Goal: Task Accomplishment & Management: Use online tool/utility

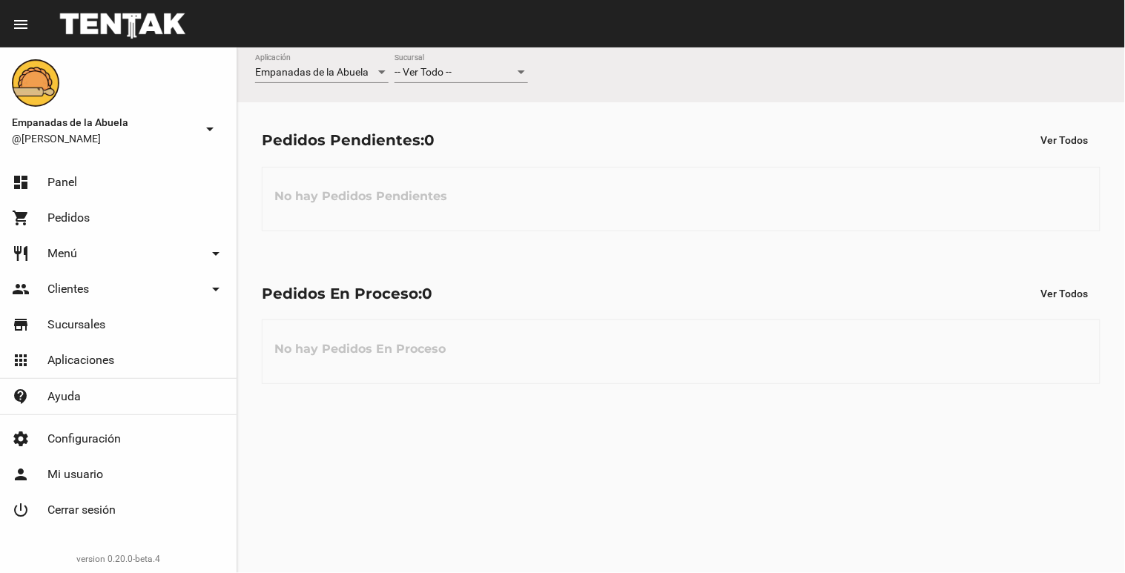
click at [468, 84] on div "-- Ver Todo -- Sucursal" at bounding box center [460, 75] width 133 height 42
click at [440, 73] on span "-- Ver Todo --" at bounding box center [422, 72] width 57 height 12
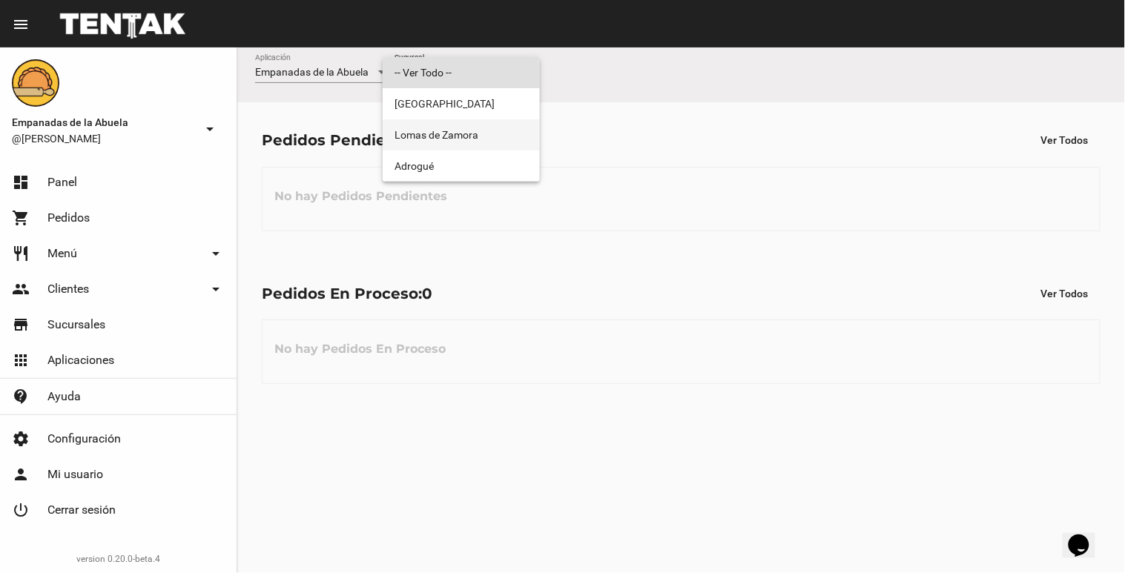
click at [417, 146] on span "Lomas de Zamora" at bounding box center [460, 134] width 133 height 31
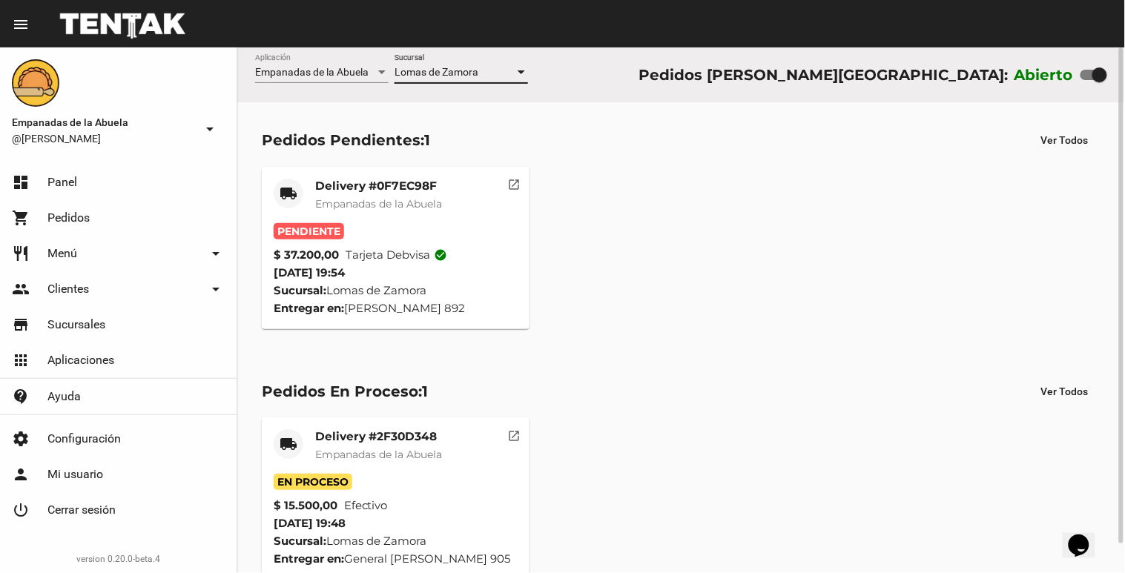
click at [365, 188] on mat-card-title "Delivery #0F7EC98F" at bounding box center [378, 186] width 127 height 15
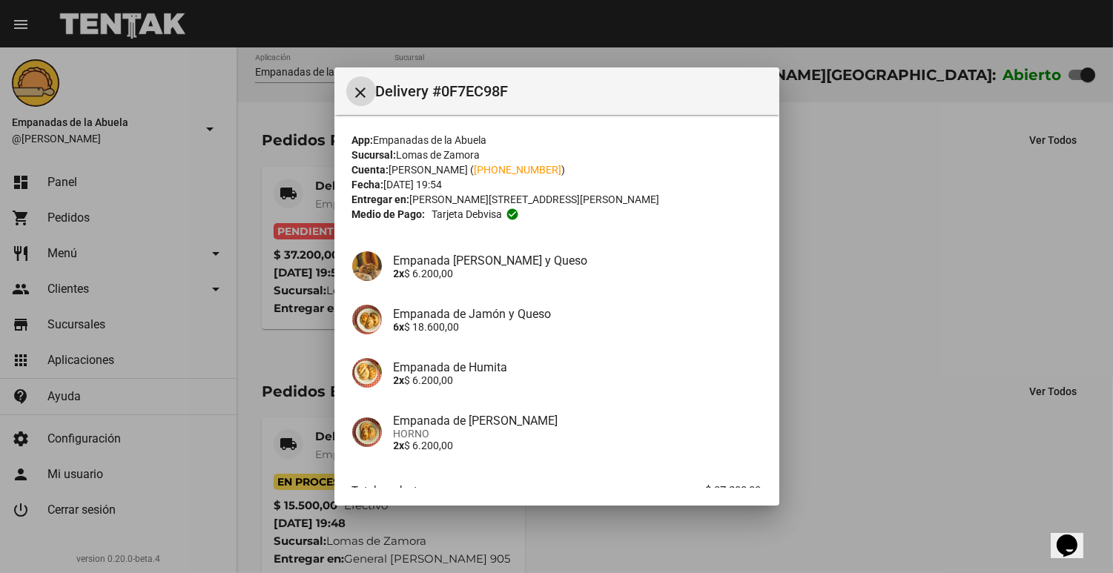
scroll to position [93, 0]
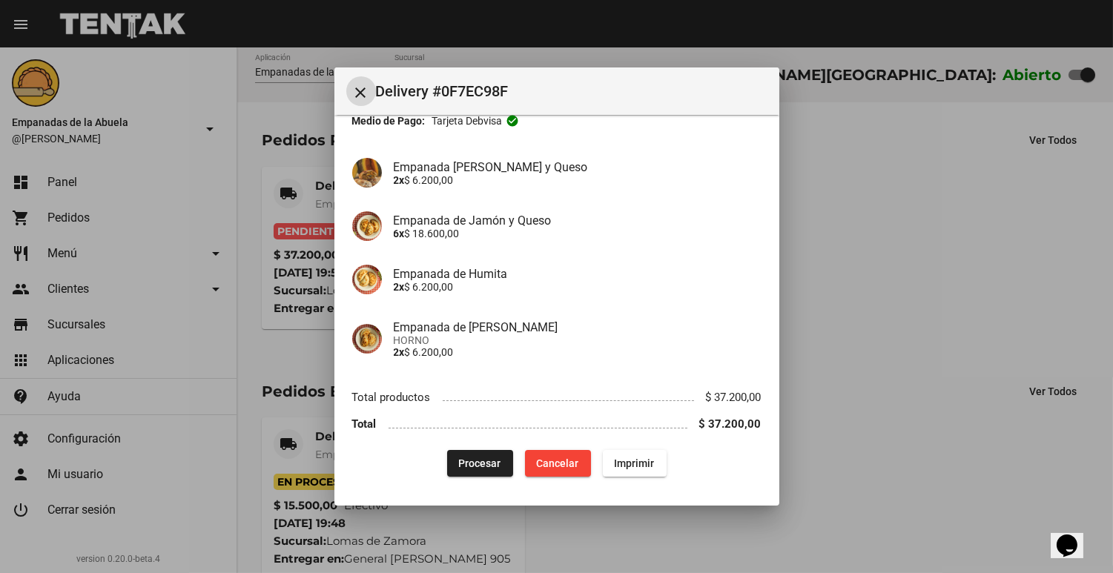
click at [480, 458] on span "Procesar" at bounding box center [480, 463] width 42 height 12
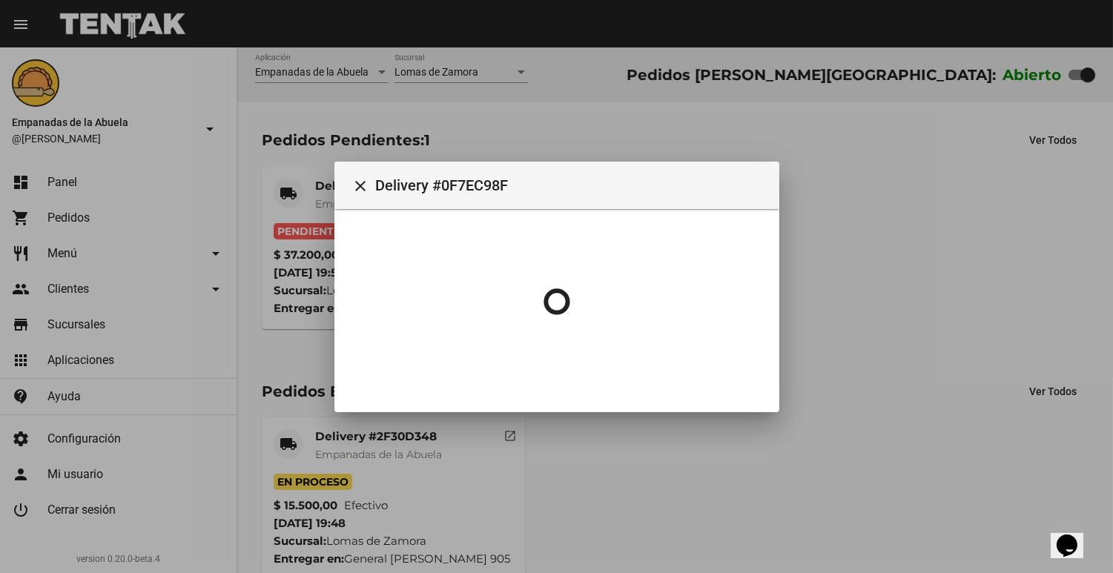
scroll to position [0, 0]
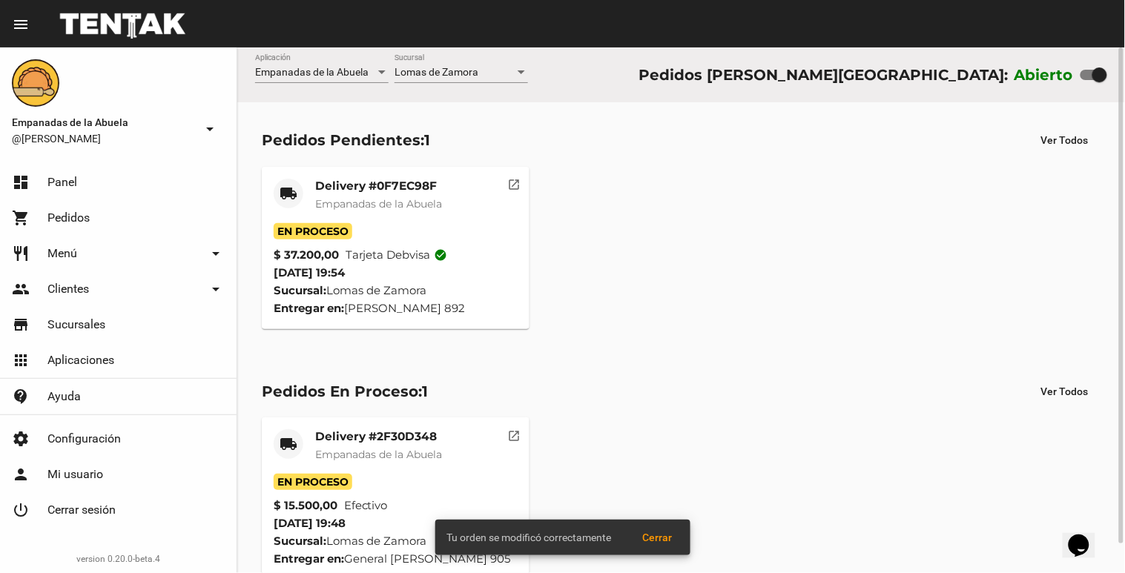
click at [357, 200] on div "local_shipping Delivery #0F7EC98F Empanadas de la Abuela En Proceso $ 37.200,00…" at bounding box center [681, 248] width 852 height 176
click at [356, 202] on span "Empanadas de la Abuela" at bounding box center [378, 203] width 127 height 13
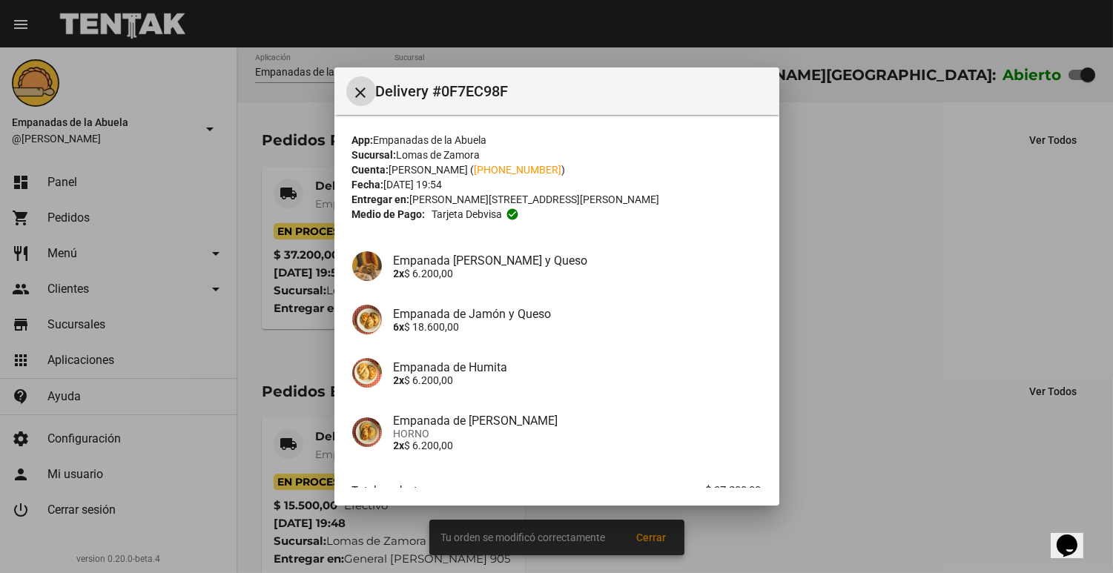
scroll to position [93, 0]
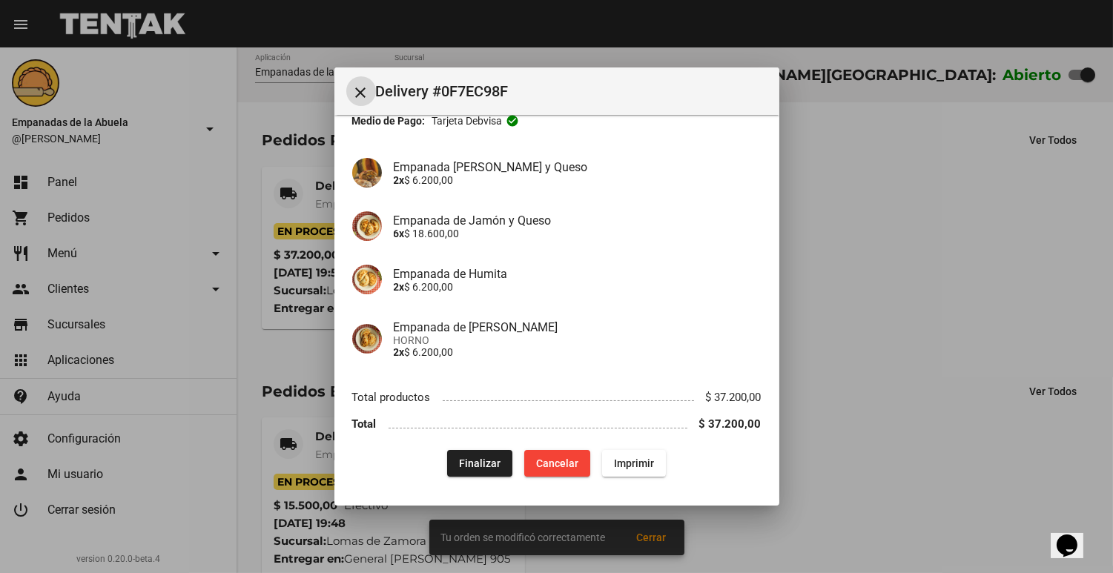
click at [613, 483] on mat-dialog-content "App: Empanadas de la Abuela Sucursal: [PERSON_NAME] Cuenta: [PERSON_NAME] ( [PH…" at bounding box center [556, 301] width 445 height 372
click at [612, 470] on button "Imprimir" at bounding box center [634, 463] width 64 height 27
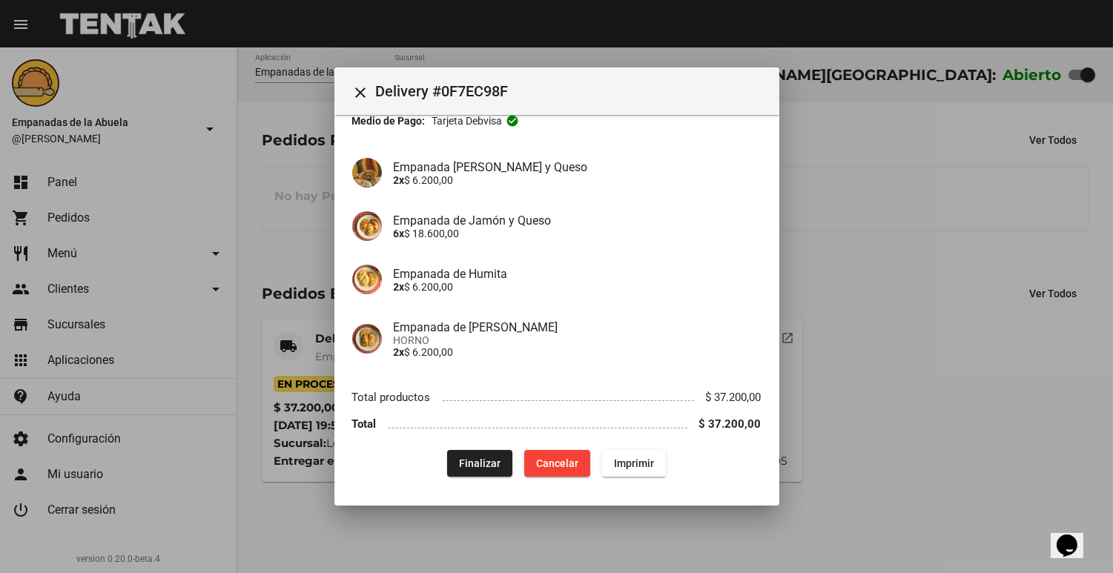
click at [830, 440] on div at bounding box center [556, 286] width 1113 height 573
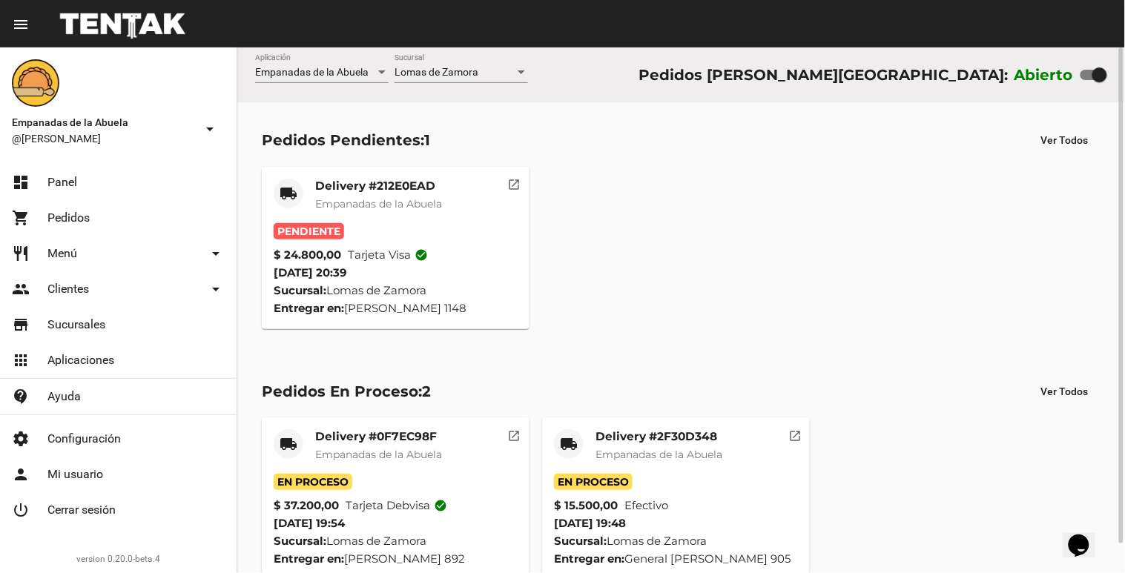
click at [426, 186] on mat-card-title "Delivery #212E0EAD" at bounding box center [378, 186] width 127 height 15
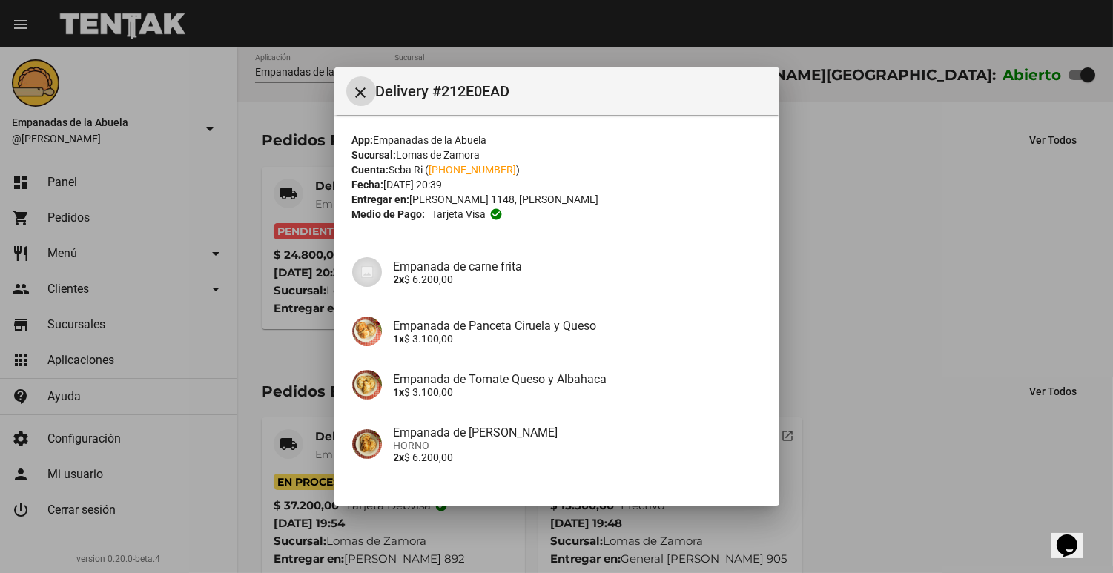
scroll to position [159, 0]
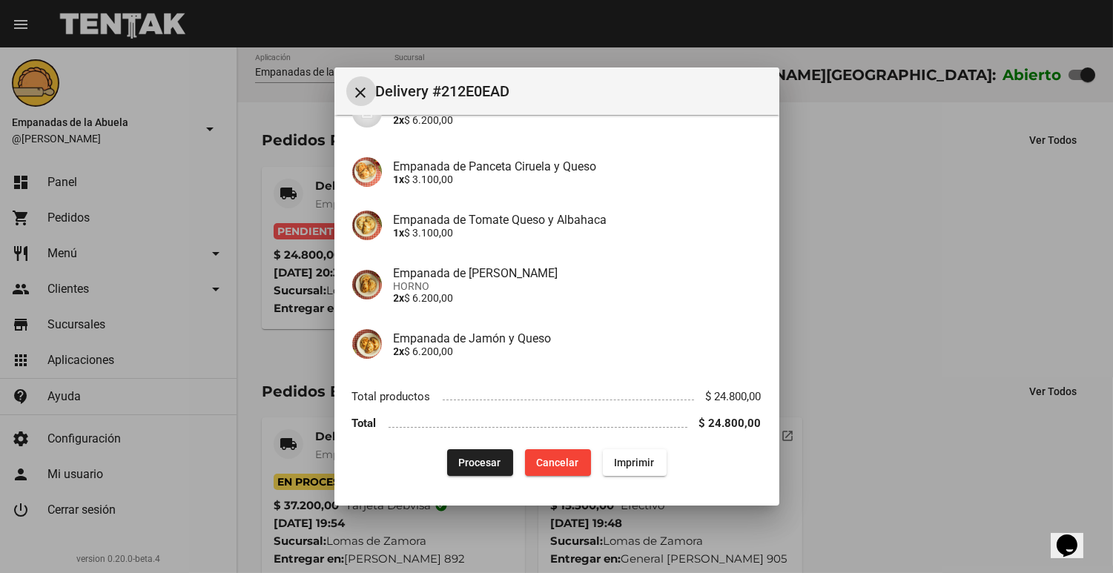
click at [469, 462] on span "Procesar" at bounding box center [480, 463] width 42 height 12
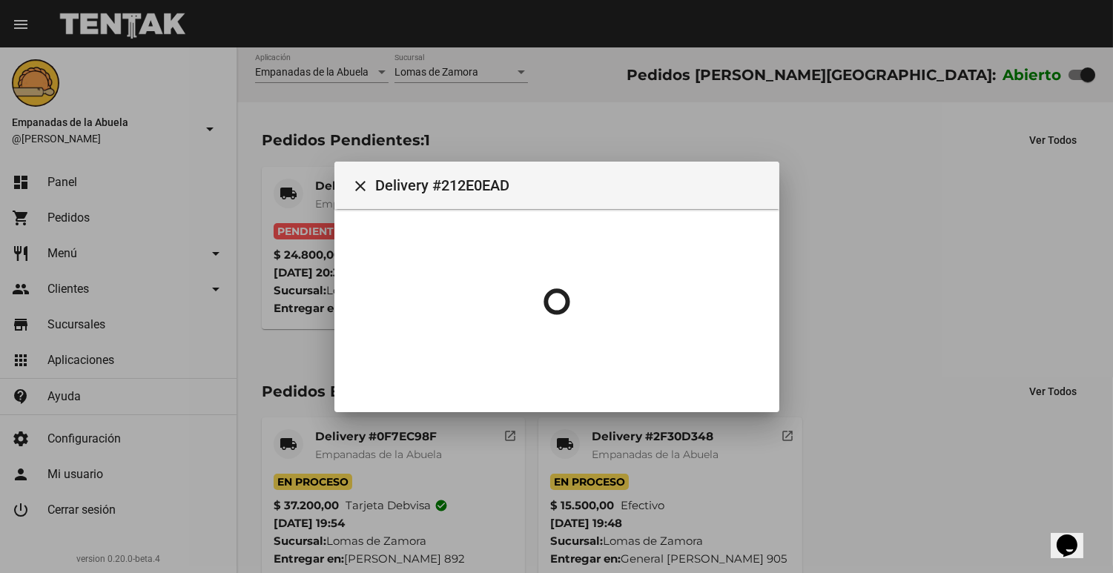
scroll to position [0, 0]
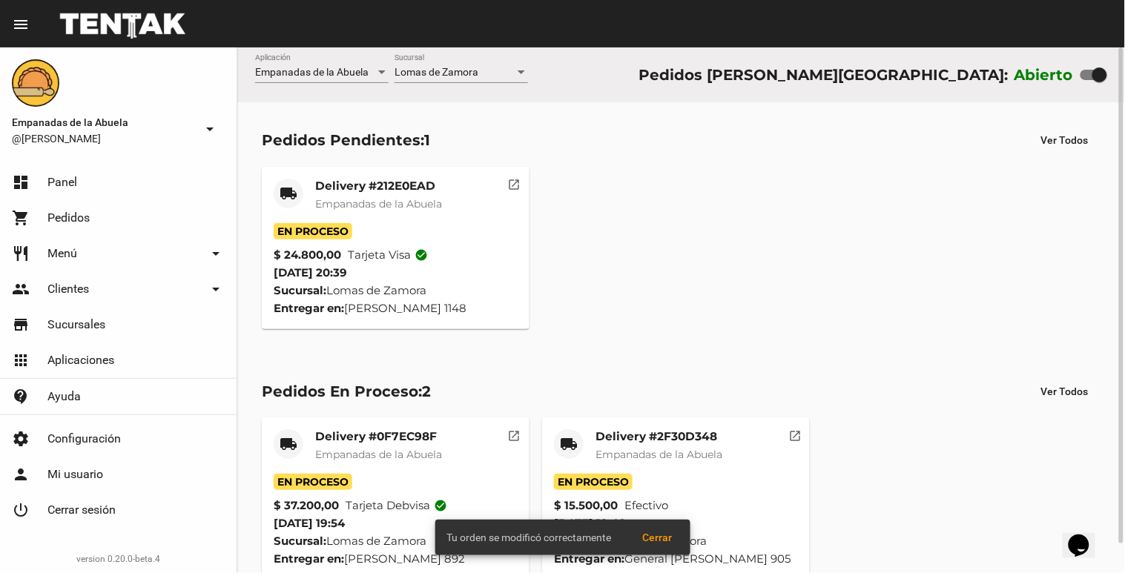
click at [325, 182] on mat-card-title "Delivery #212E0EAD" at bounding box center [378, 186] width 127 height 15
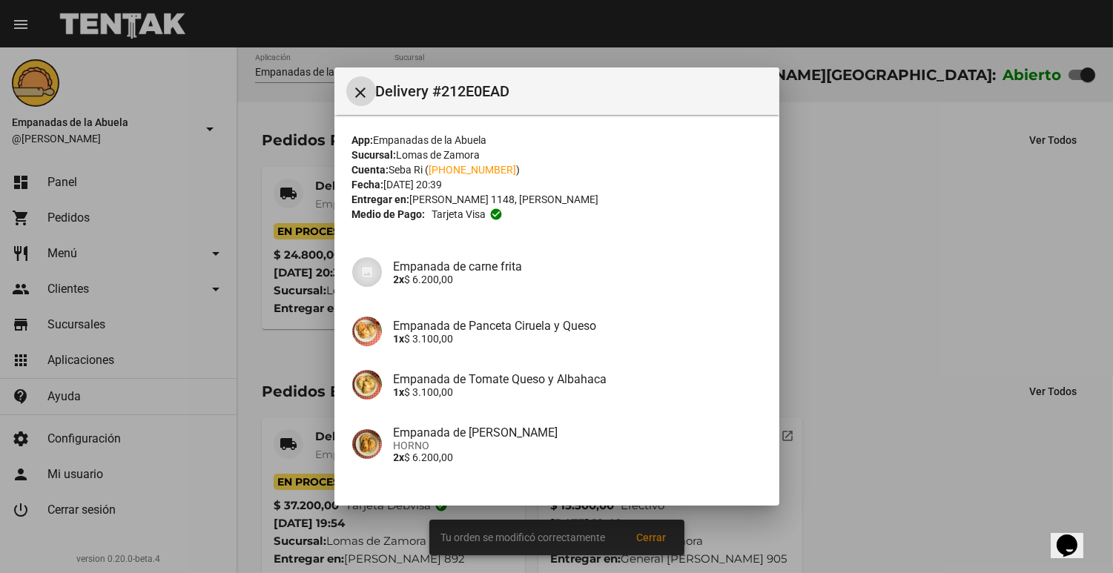
scroll to position [159, 0]
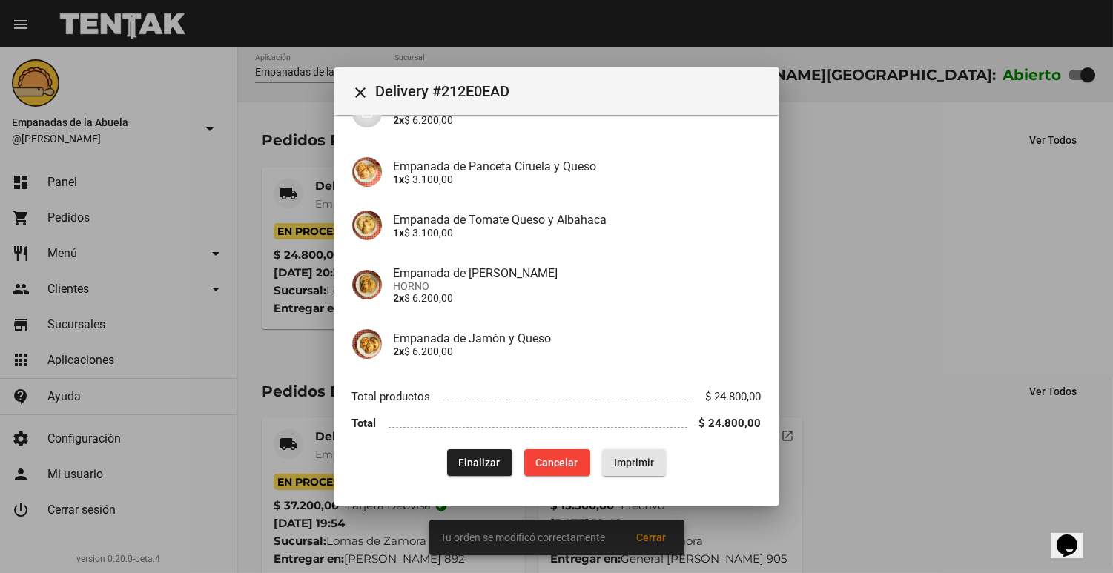
click at [620, 460] on span "Imprimir" at bounding box center [634, 463] width 40 height 12
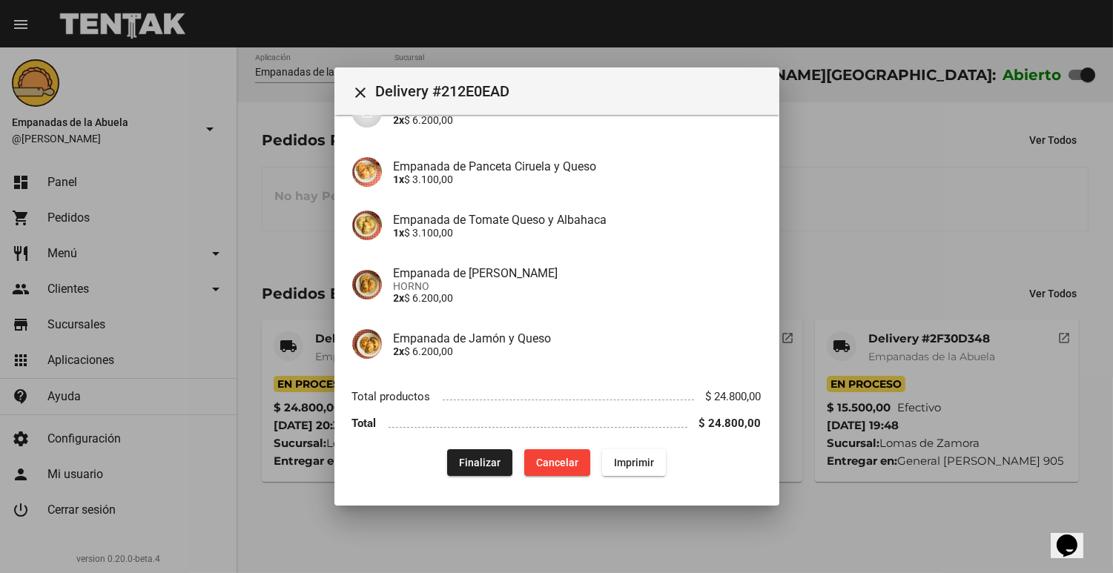
click at [898, 164] on div at bounding box center [556, 286] width 1113 height 573
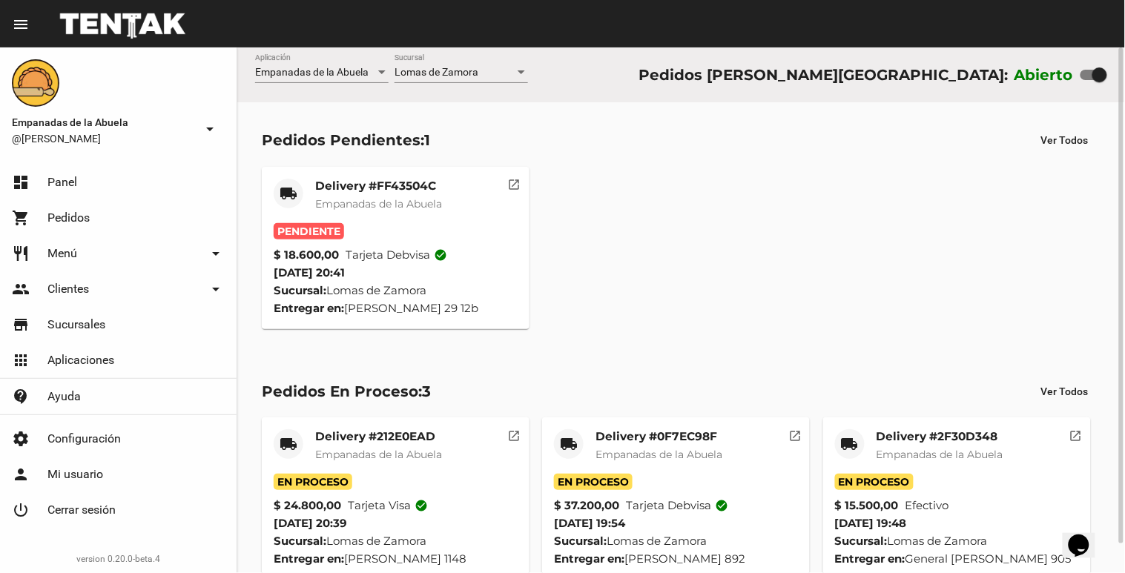
click at [460, 182] on mat-card-header "local_shipping Delivery #FF43504C Empanadas de [GEOGRAPHIC_DATA]" at bounding box center [396, 201] width 244 height 44
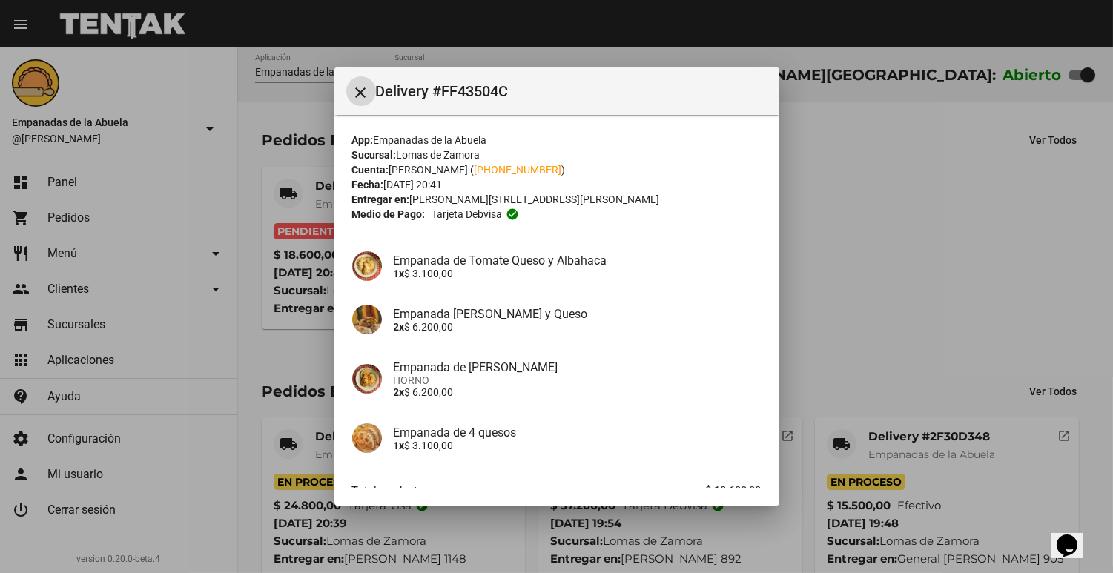
scroll to position [93, 0]
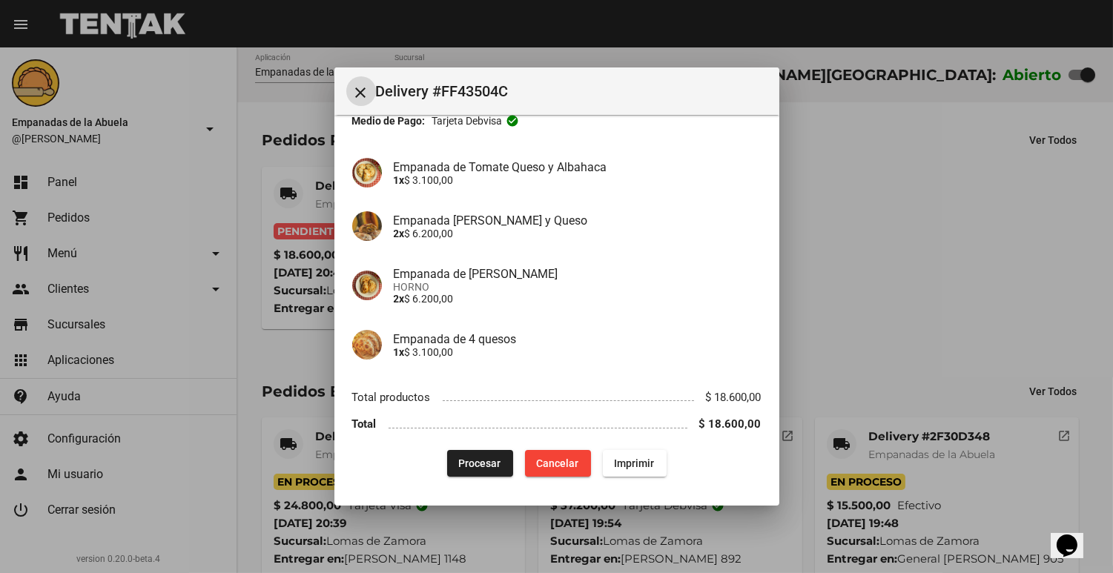
click at [469, 474] on button "Procesar" at bounding box center [480, 463] width 66 height 27
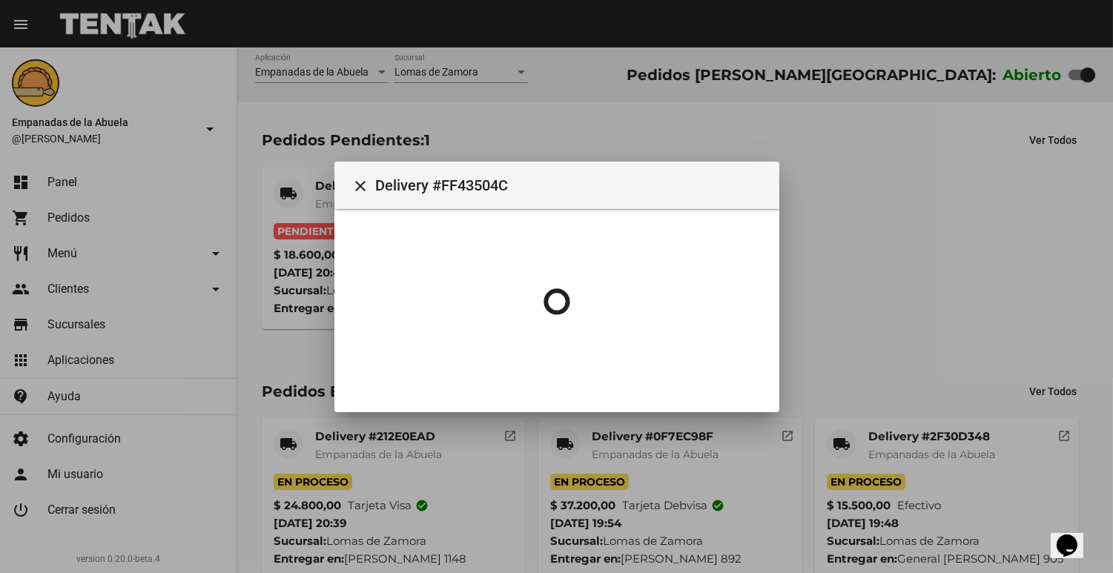
scroll to position [0, 0]
click at [465, 463] on div at bounding box center [556, 286] width 1113 height 573
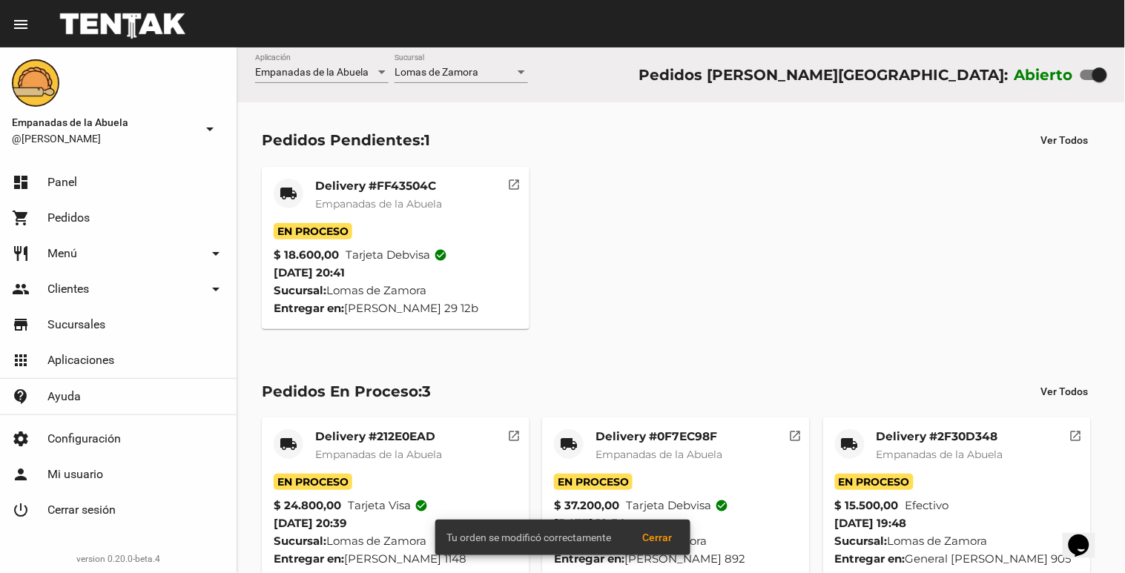
click at [351, 197] on span "Empanadas de la Abuela" at bounding box center [378, 203] width 127 height 13
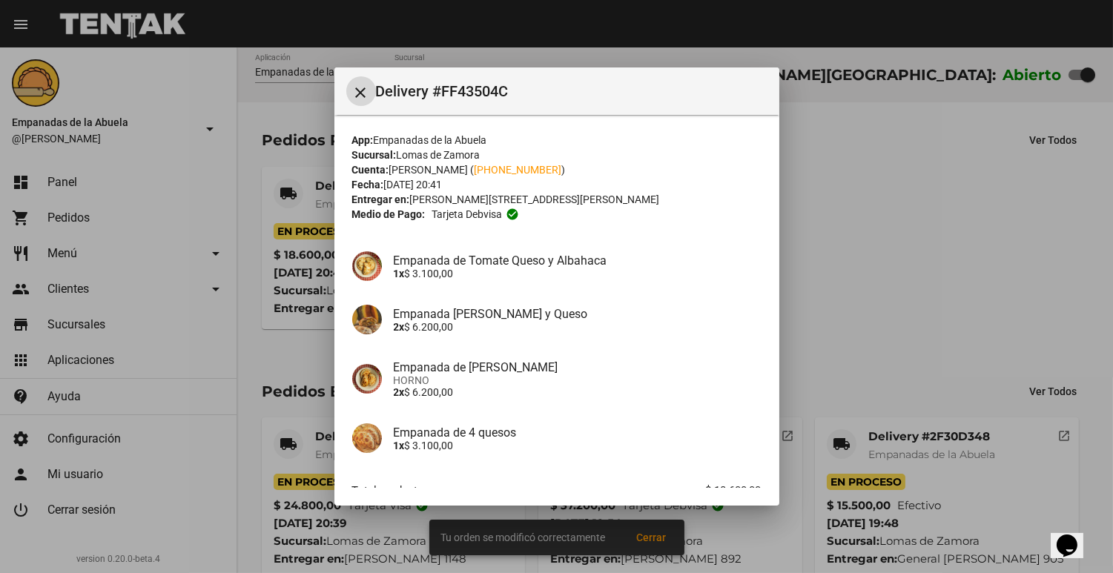
scroll to position [93, 0]
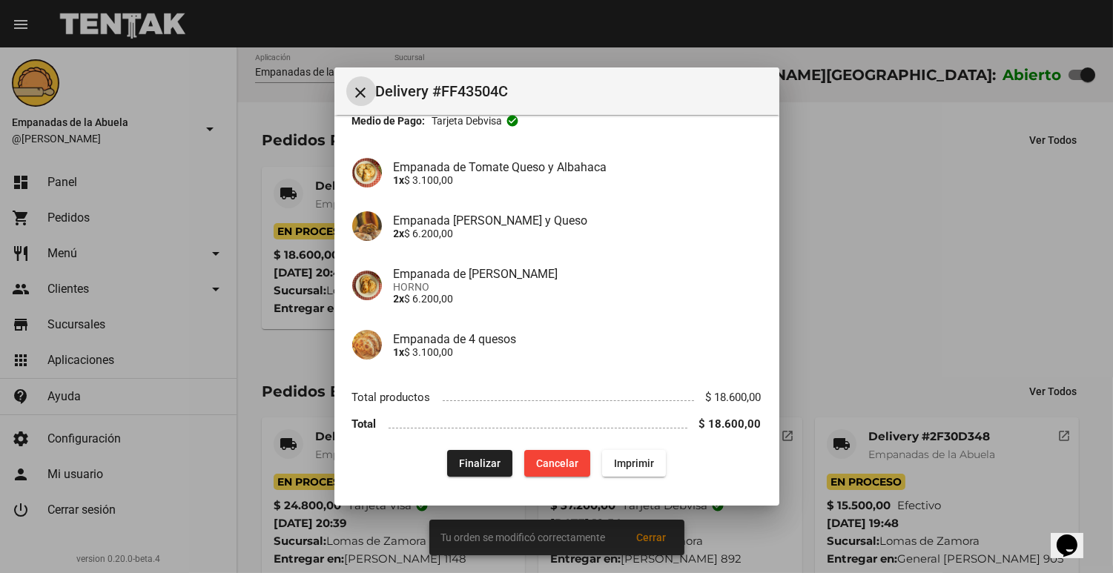
click at [641, 450] on button "Imprimir" at bounding box center [634, 463] width 64 height 27
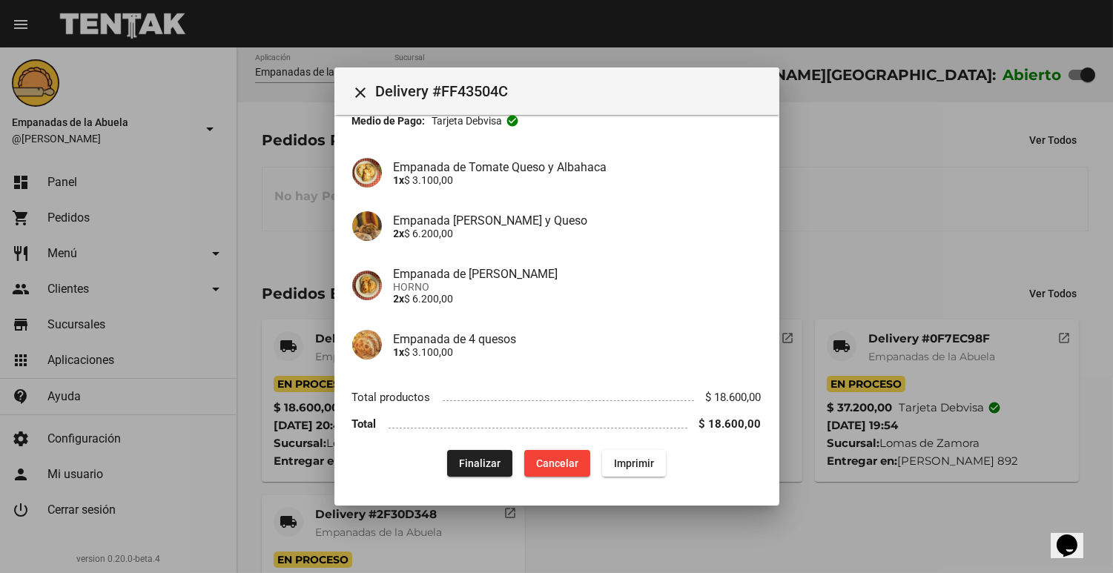
click at [871, 314] on div at bounding box center [556, 286] width 1113 height 573
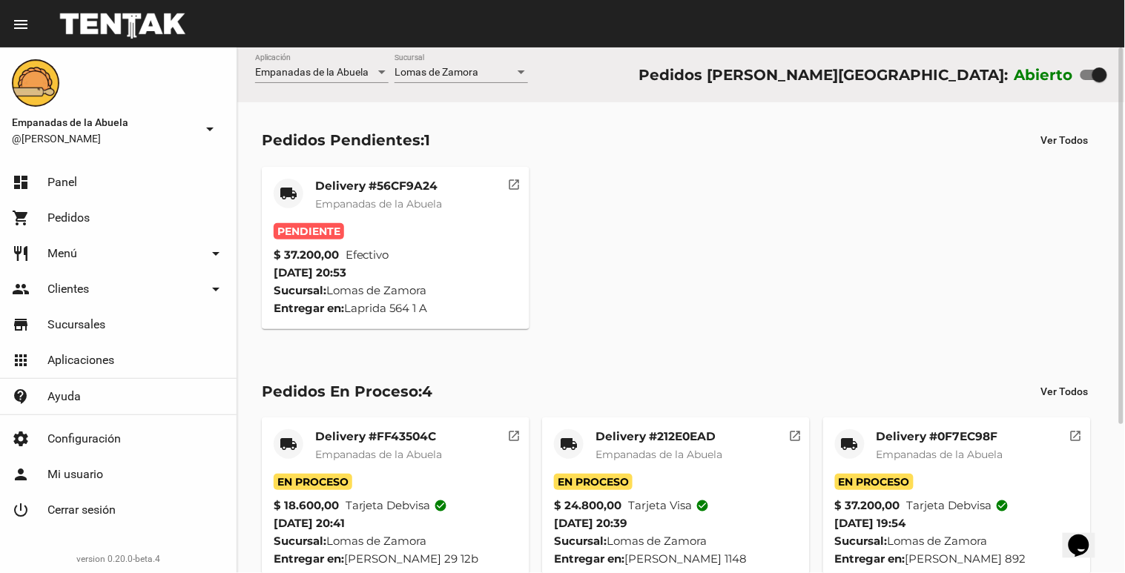
click at [343, 216] on div "Delivery #56CF9A24 Empanadas de la Abuela" at bounding box center [378, 201] width 127 height 44
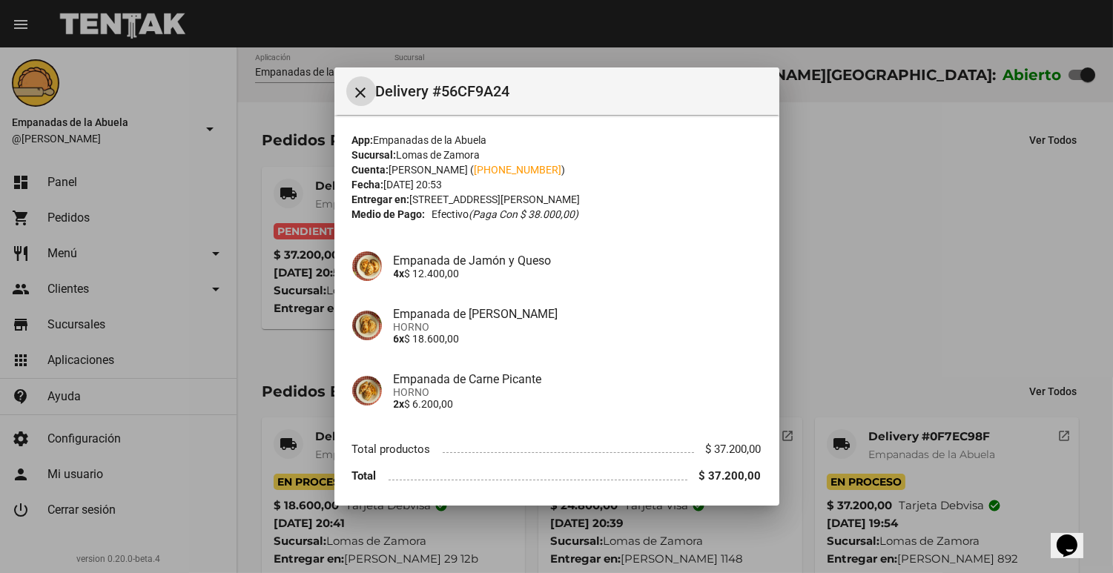
scroll to position [53, 0]
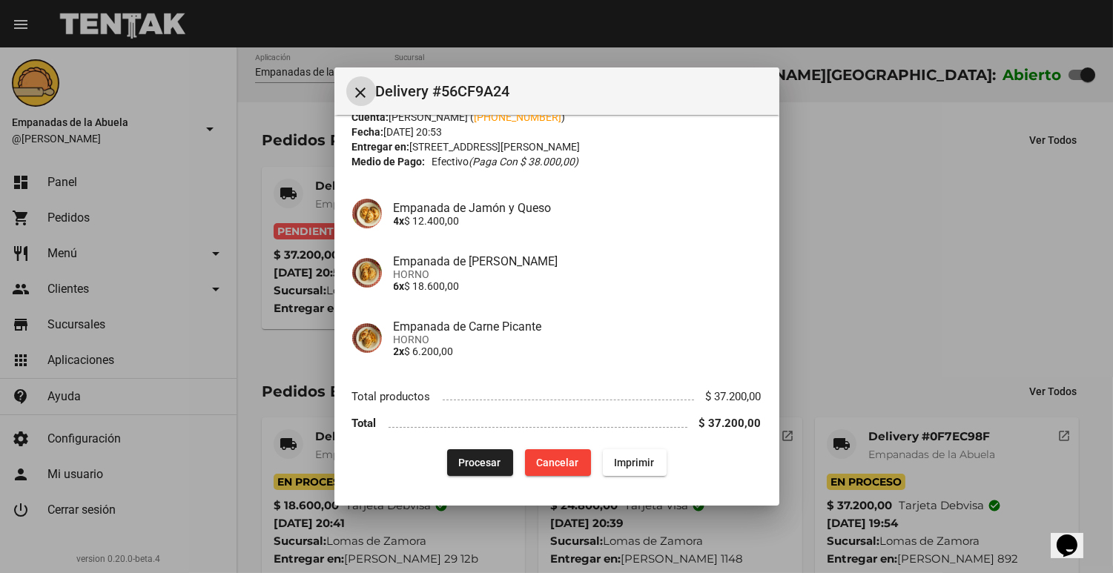
click at [460, 457] on span "Procesar" at bounding box center [480, 463] width 42 height 12
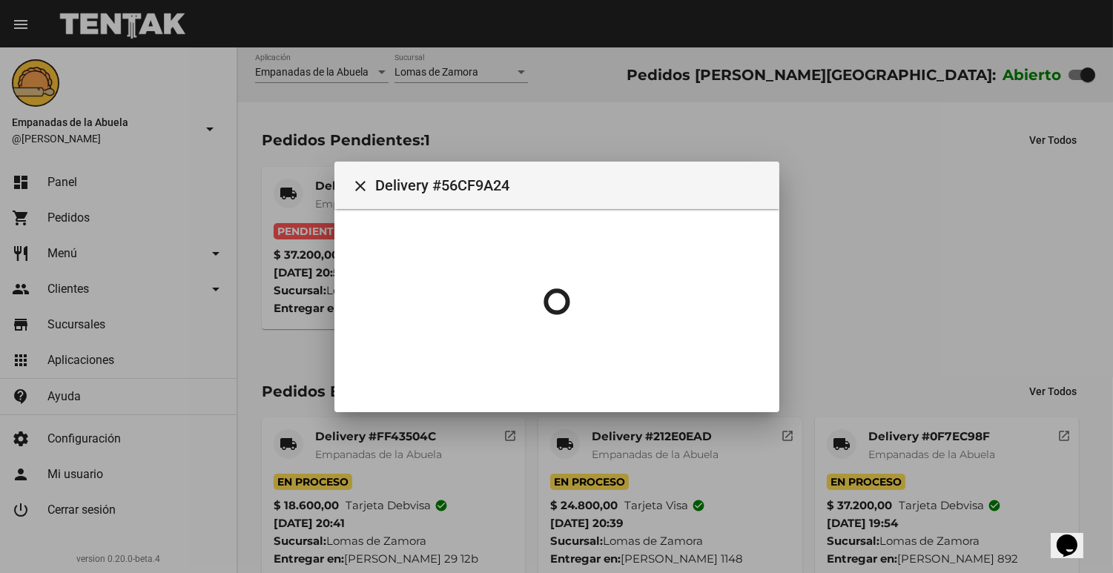
scroll to position [0, 0]
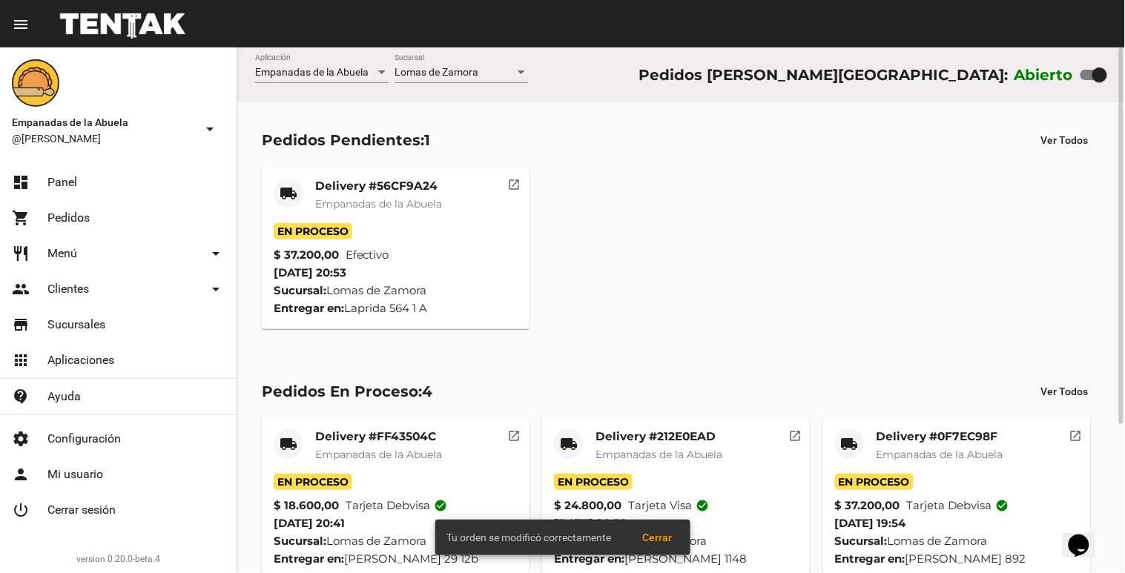
click at [320, 205] on span "Empanadas de la Abuela" at bounding box center [378, 203] width 127 height 13
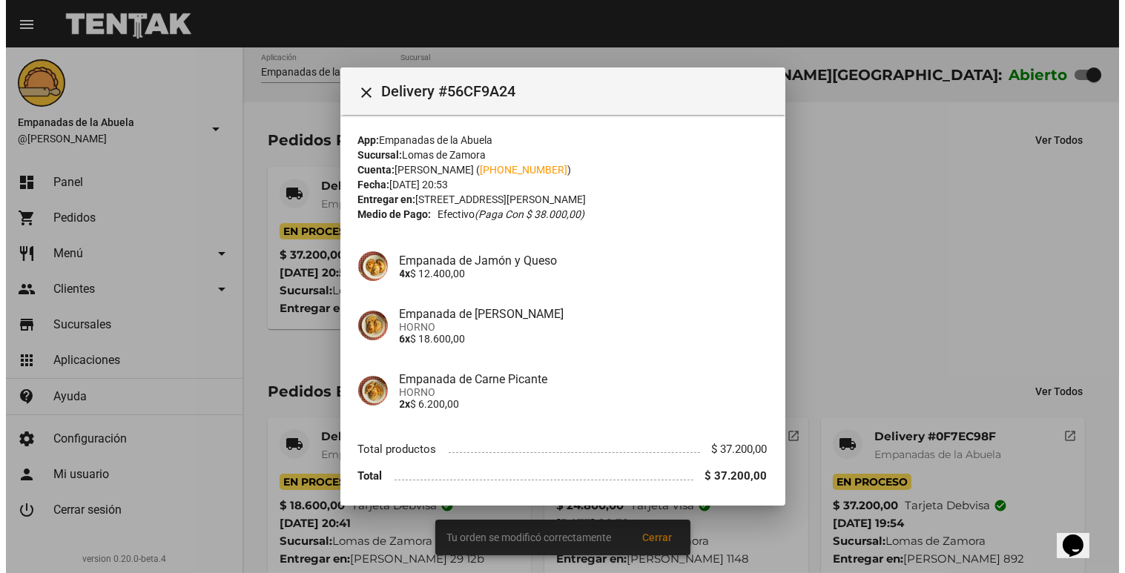
scroll to position [53, 0]
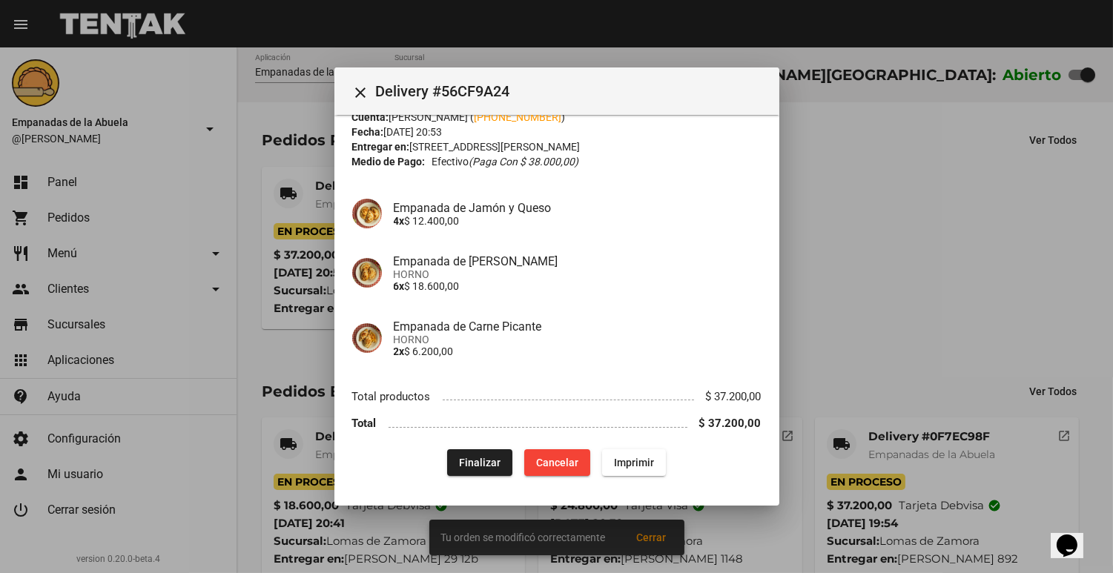
click at [625, 447] on div "App: Empanadas de la Abuela Sucursal: [PERSON_NAME] Cuenta: [PERSON_NAME] ( [PH…" at bounding box center [556, 278] width 409 height 396
click at [618, 461] on span "Imprimir" at bounding box center [634, 463] width 40 height 12
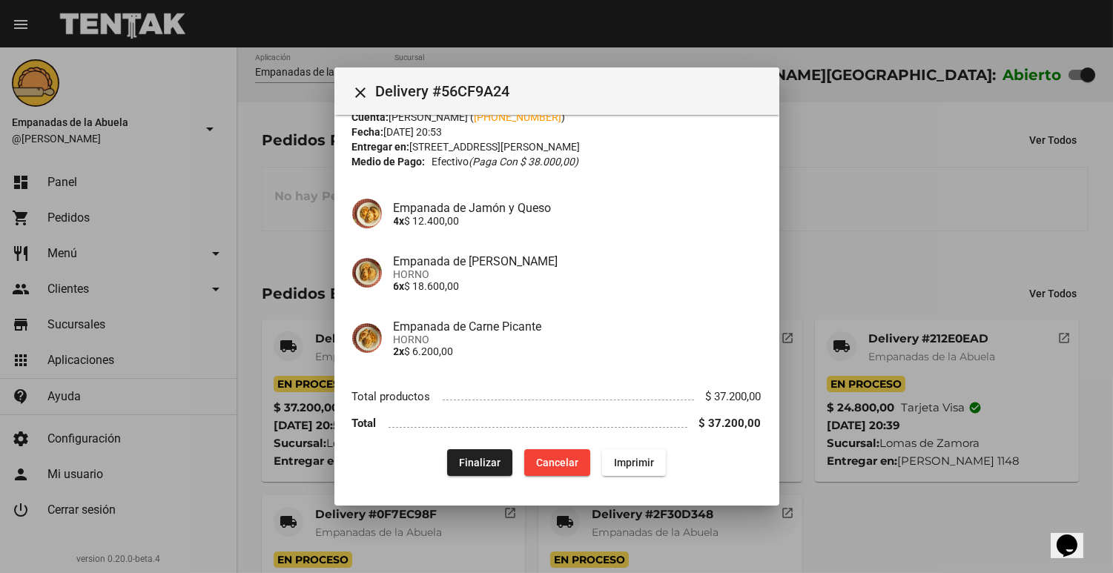
click at [971, 210] on div at bounding box center [556, 286] width 1113 height 573
